Goal: Task Accomplishment & Management: Complete application form

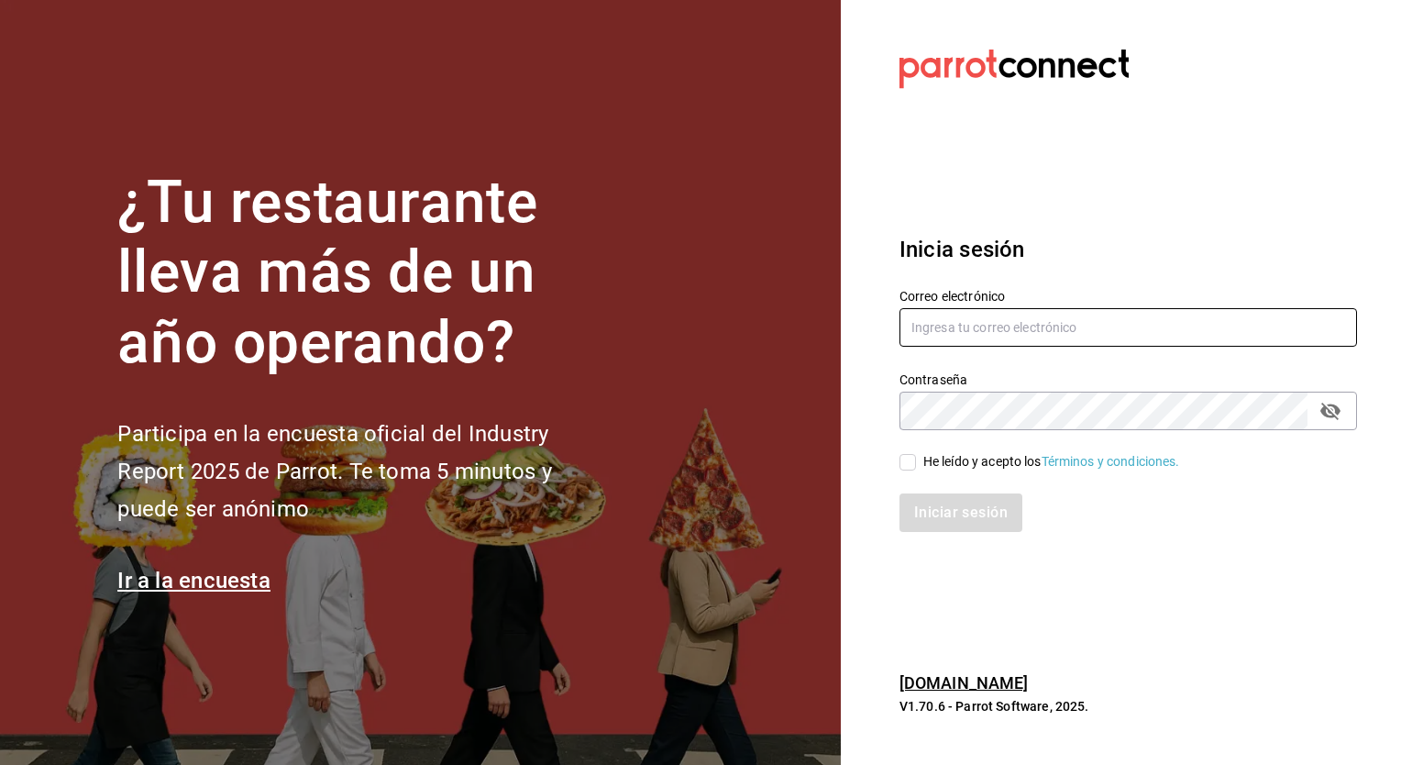
type input "mochomos.mitikah@grupocosteno.com"
click at [906, 459] on input "He leído y acepto los Términos y condiciones." at bounding box center [907, 462] width 17 height 17
checkbox input "true"
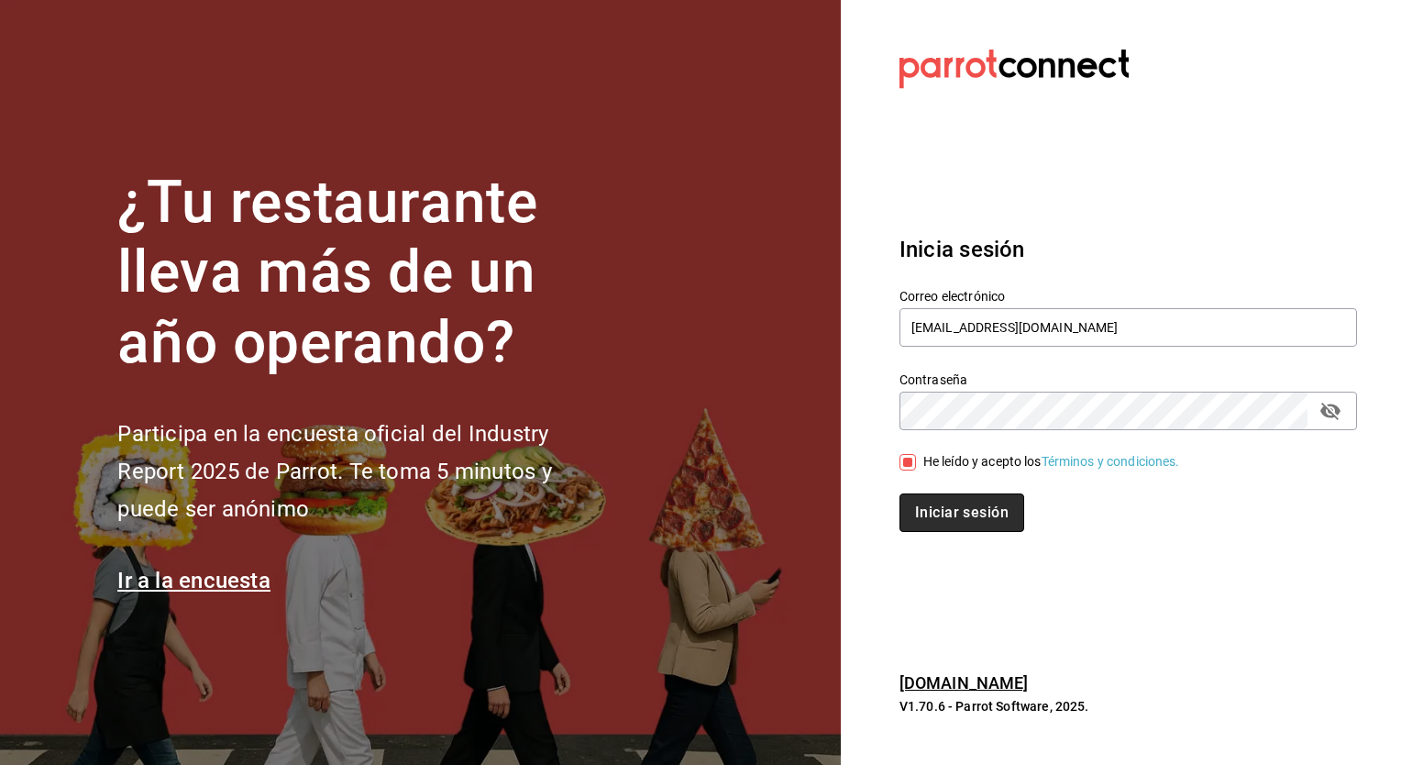
click at [957, 523] on button "Iniciar sesión" at bounding box center [961, 512] width 125 height 39
